Goal: Task Accomplishment & Management: Manage account settings

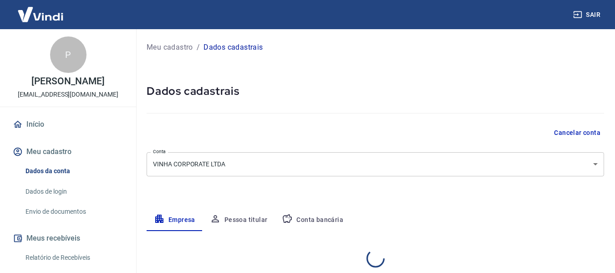
select select "GO"
select select "business"
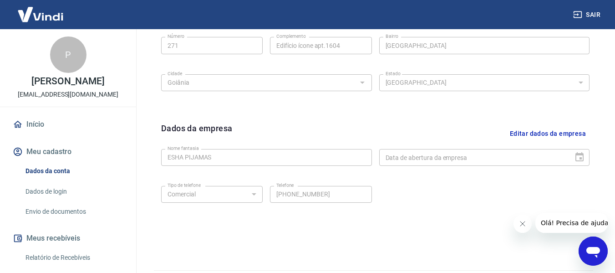
scroll to position [384, 0]
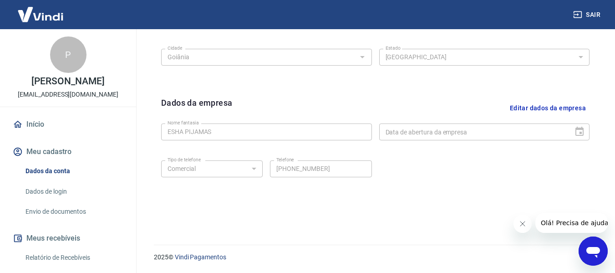
click at [41, 180] on link "Dados da conta" at bounding box center [73, 171] width 103 height 19
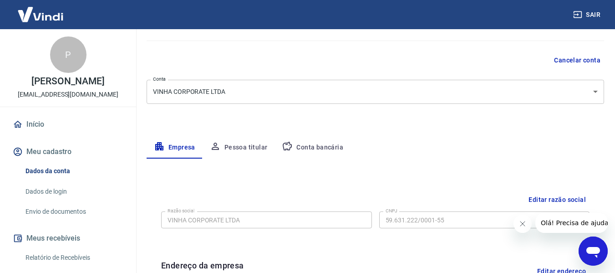
scroll to position [99, 0]
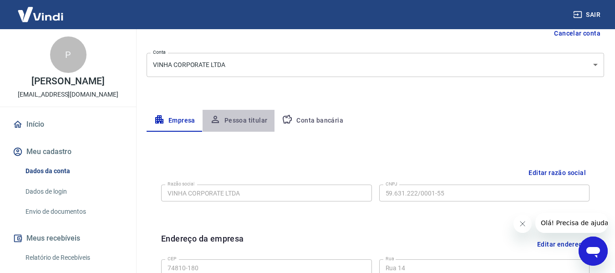
click at [240, 120] on button "Pessoa titular" at bounding box center [239, 121] width 72 height 22
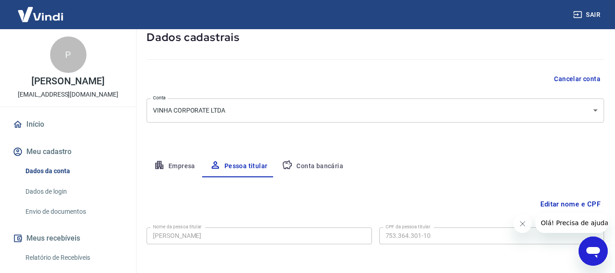
scroll to position [92, 0]
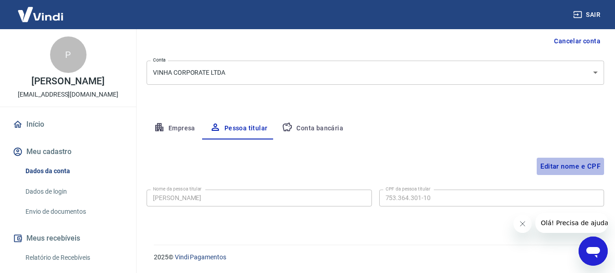
click at [564, 166] on button "Editar nome e CPF" at bounding box center [570, 166] width 67 height 17
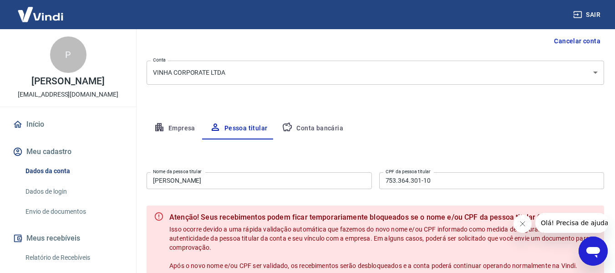
click at [326, 183] on input "[PERSON_NAME]" at bounding box center [259, 180] width 225 height 17
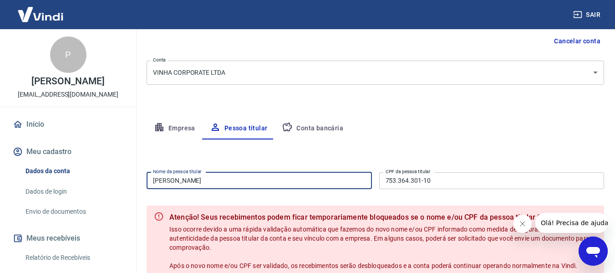
click at [326, 183] on input "[PERSON_NAME]" at bounding box center [259, 180] width 225 height 17
type input "ANDRIELLE IANA LEANDRO DE CARVALHO"
click at [573, 105] on div "Meu cadastro / Dados cadastrais Dados cadastrais Cancelar conta Conta VINHA COR…" at bounding box center [376, 132] width 480 height 389
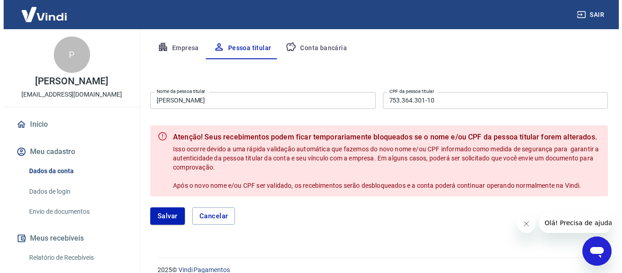
scroll to position [174, 0]
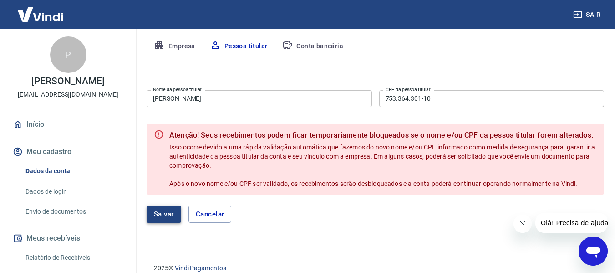
click at [163, 216] on button "Salvar" at bounding box center [164, 213] width 35 height 17
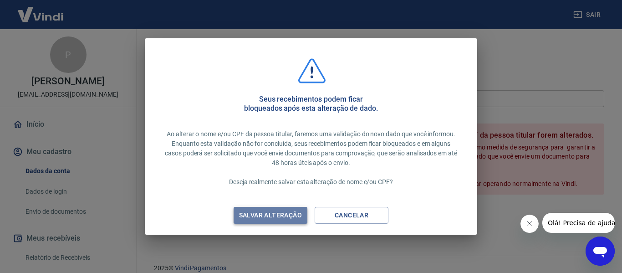
click at [264, 220] on div "Salvar alteração" at bounding box center [270, 214] width 85 height 11
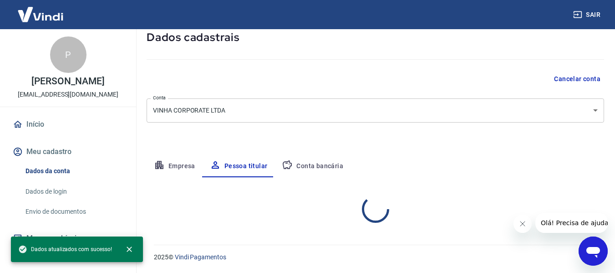
scroll to position [92, 0]
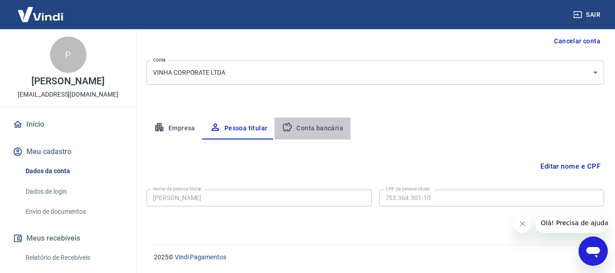
click at [317, 131] on button "Conta bancária" at bounding box center [313, 128] width 76 height 22
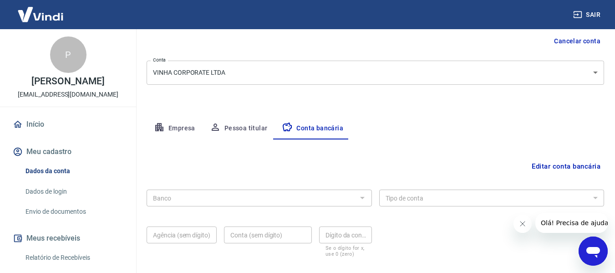
click at [549, 172] on button "Editar conta bancária" at bounding box center [566, 166] width 76 height 17
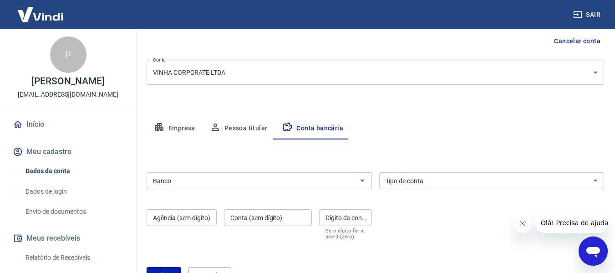
click at [307, 187] on div "Banco" at bounding box center [259, 180] width 225 height 17
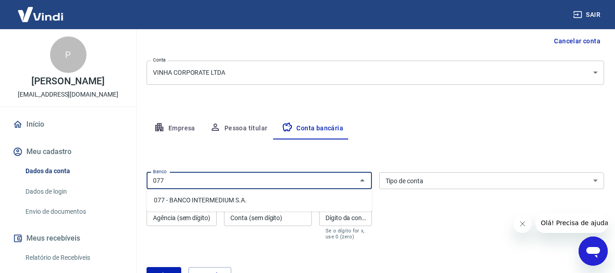
click at [225, 202] on li "077 - BANCO INTERMEDIUM S.A." at bounding box center [259, 200] width 225 height 15
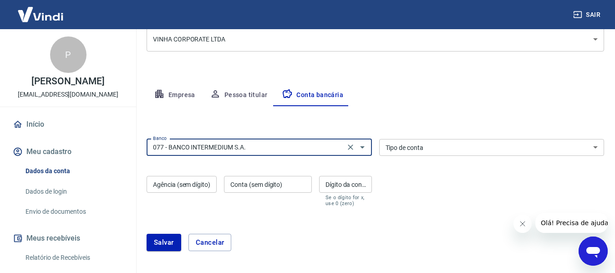
scroll to position [143, 0]
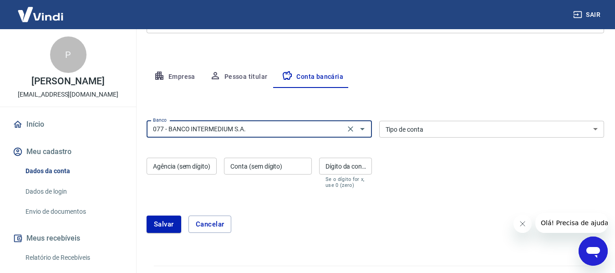
type input "077 - BANCO INTERMEDIUM S.A."
click at [174, 168] on input "Agência (sem dígito)" at bounding box center [182, 166] width 70 height 17
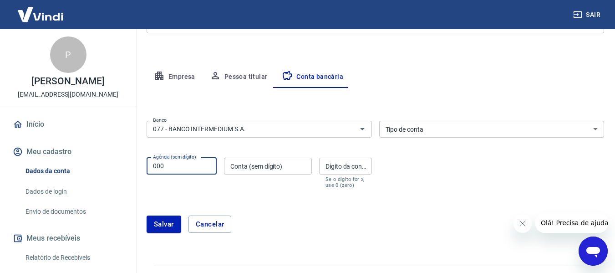
type input "000"
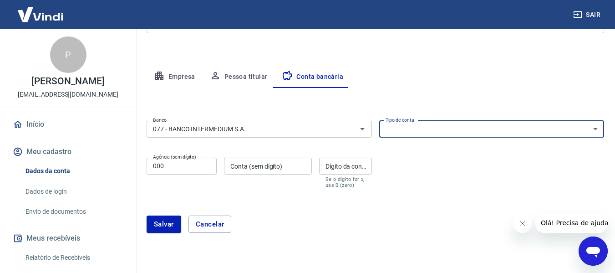
click at [462, 124] on select "Conta Corrente Conta Poupança" at bounding box center [491, 129] width 225 height 17
select select "1"
click at [379, 121] on select "Conta Corrente Conta Poupança" at bounding box center [491, 129] width 225 height 17
click at [179, 168] on input "000" at bounding box center [182, 166] width 70 height 17
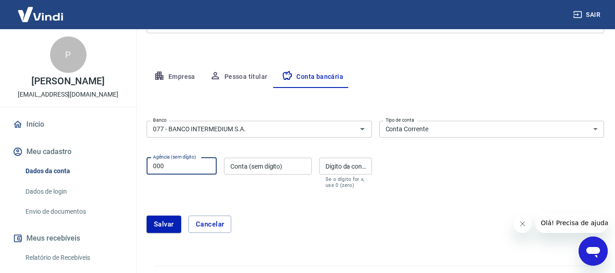
click at [179, 168] on input "000" at bounding box center [182, 166] width 70 height 17
type input "0001"
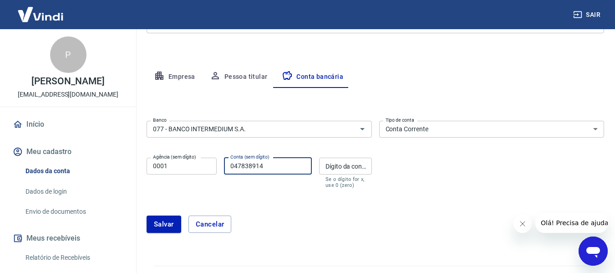
type input "047838914"
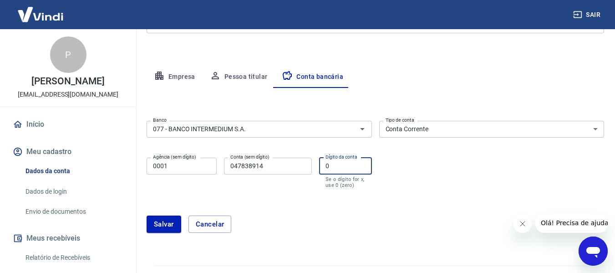
type input "0"
click at [314, 208] on div "Salvar Cancelar" at bounding box center [376, 223] width 458 height 39
click at [173, 222] on button "Salvar" at bounding box center [164, 223] width 35 height 17
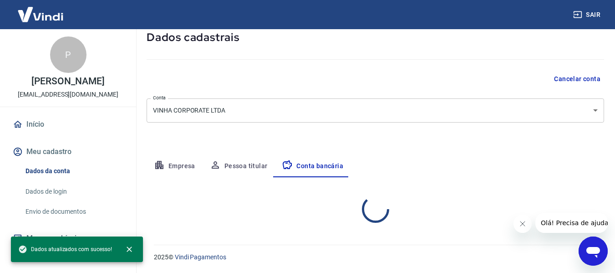
select select "1"
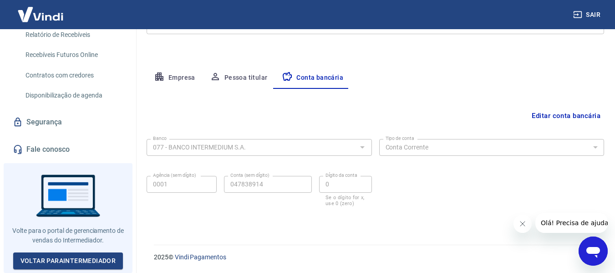
scroll to position [229, 0]
click at [245, 80] on button "Pessoa titular" at bounding box center [239, 78] width 72 height 22
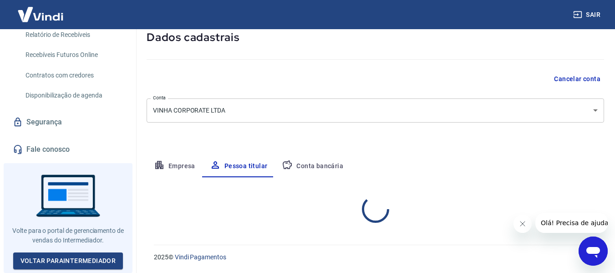
scroll to position [92, 0]
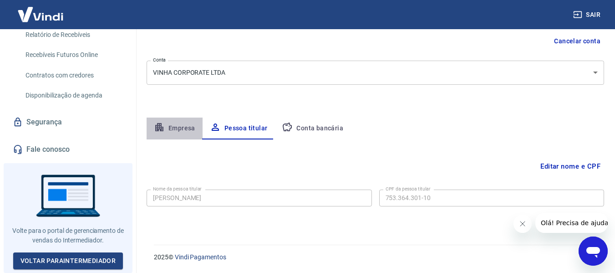
click at [186, 126] on button "Empresa" at bounding box center [175, 128] width 56 height 22
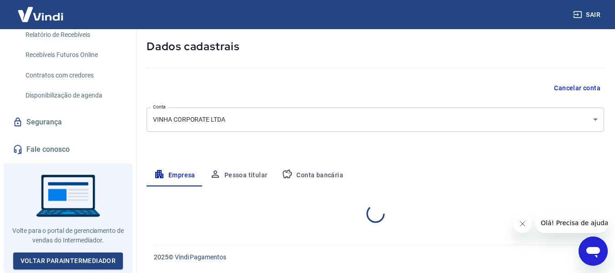
select select "GO"
select select "business"
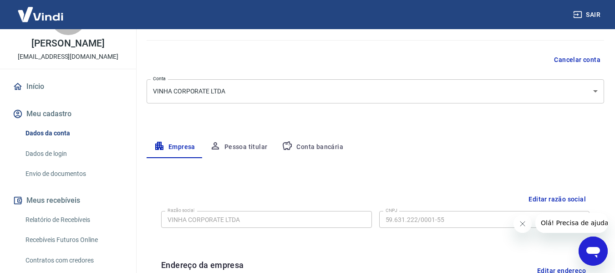
scroll to position [26, 0]
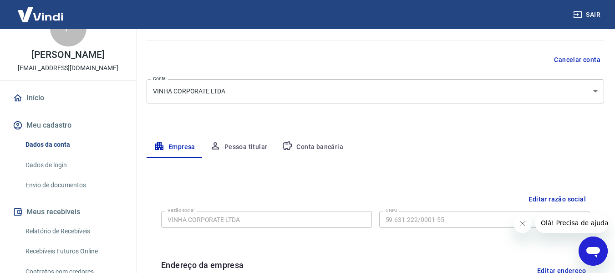
click at [38, 108] on link "Início" at bounding box center [68, 98] width 114 height 20
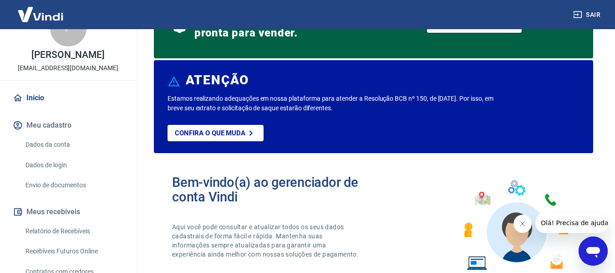
scroll to position [10, 0]
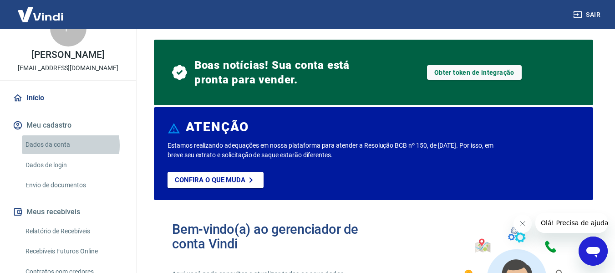
click at [60, 154] on link "Dados da conta" at bounding box center [73, 144] width 103 height 19
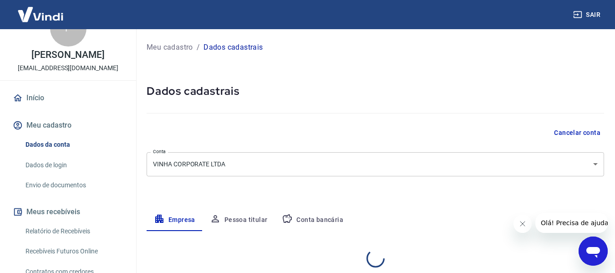
select select "GO"
select select "business"
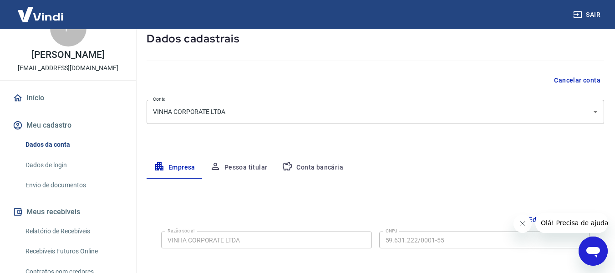
scroll to position [107, 0]
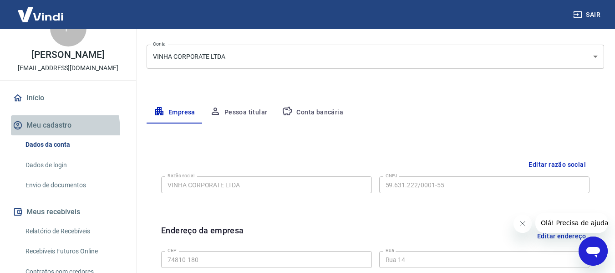
click at [48, 135] on button "Meu cadastro" at bounding box center [68, 125] width 114 height 20
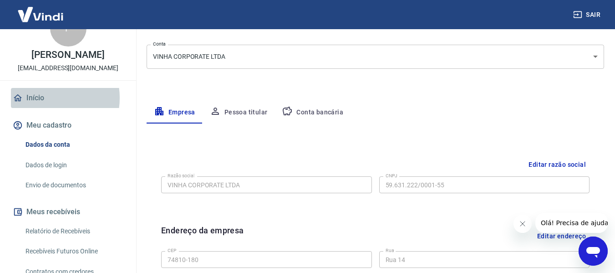
click at [46, 107] on link "Início" at bounding box center [68, 98] width 114 height 20
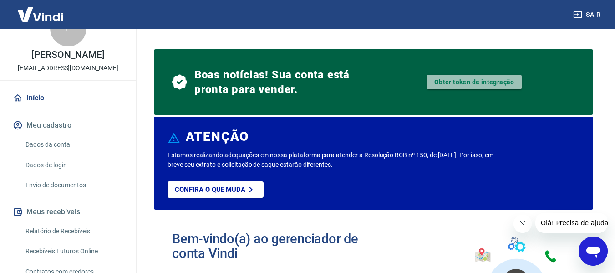
click at [484, 80] on link "Obter token de integração" at bounding box center [474, 82] width 95 height 15
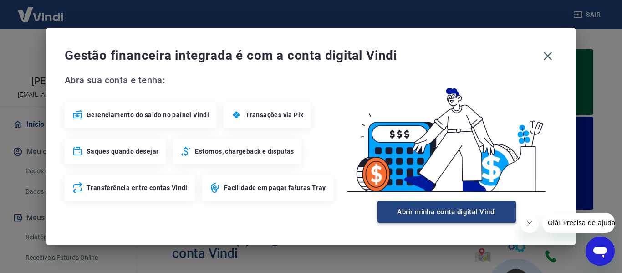
click at [439, 214] on button "Abrir minha conta digital Vindi" at bounding box center [447, 212] width 138 height 22
